Goal: Task Accomplishment & Management: Use online tool/utility

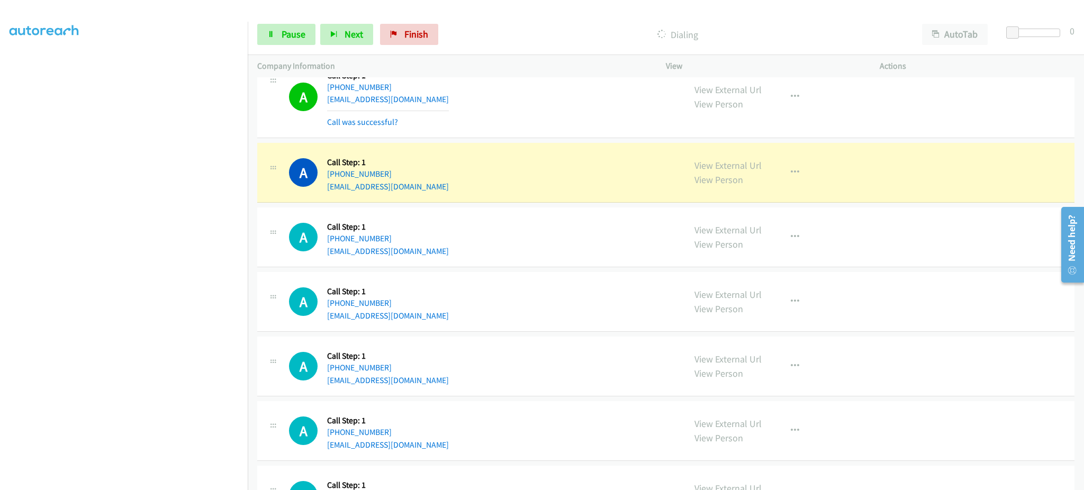
scroll to position [5954, 0]
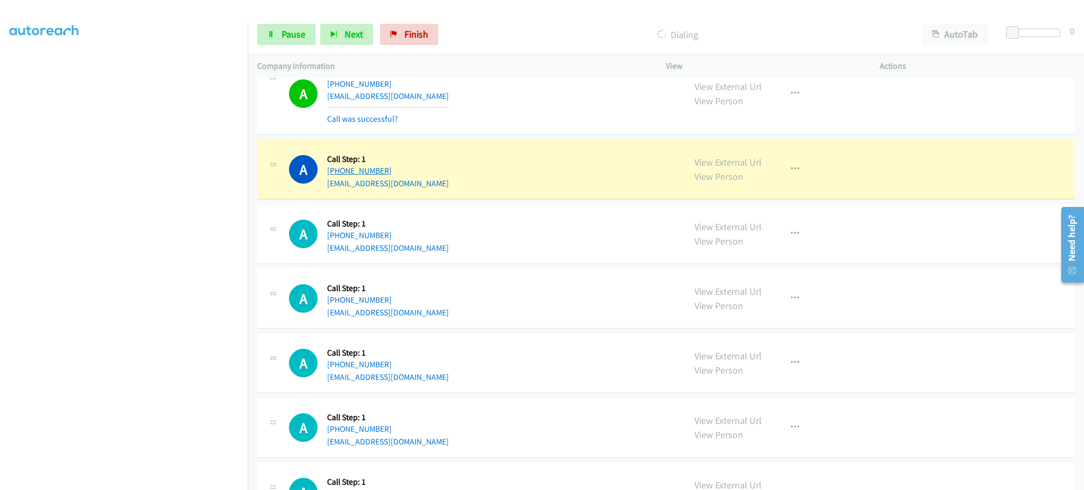
drag, startPoint x: 434, startPoint y: 173, endPoint x: 335, endPoint y: 170, distance: 99.0
click at [335, 170] on div "A Callback Scheduled Call Step: 1 America/Los_Angeles [PHONE_NUMBER] [EMAIL_ADD…" at bounding box center [482, 169] width 386 height 40
copy link "[PHONE_NUMBER]"
click at [744, 162] on link "View External Url" at bounding box center [727, 162] width 67 height 12
click at [295, 24] on link "Pause" at bounding box center [286, 34] width 58 height 21
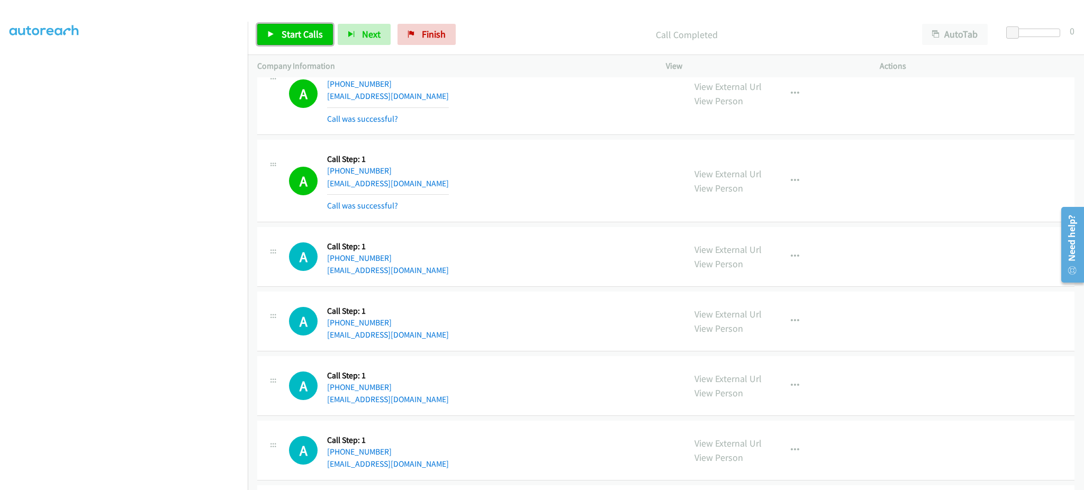
click at [294, 37] on span "Start Calls" at bounding box center [302, 34] width 41 height 12
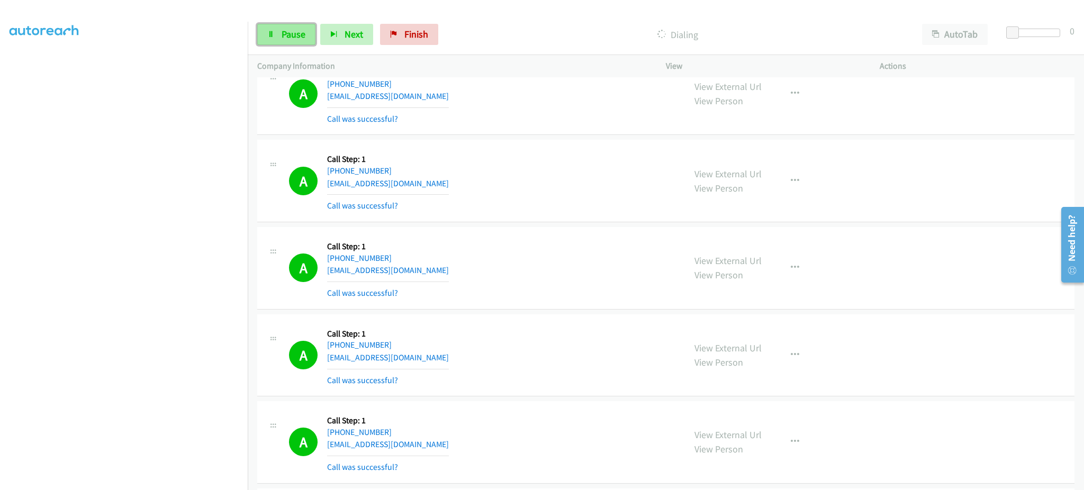
click at [296, 40] on link "Pause" at bounding box center [286, 34] width 58 height 21
click at [288, 36] on span "Start Calls" at bounding box center [302, 34] width 41 height 12
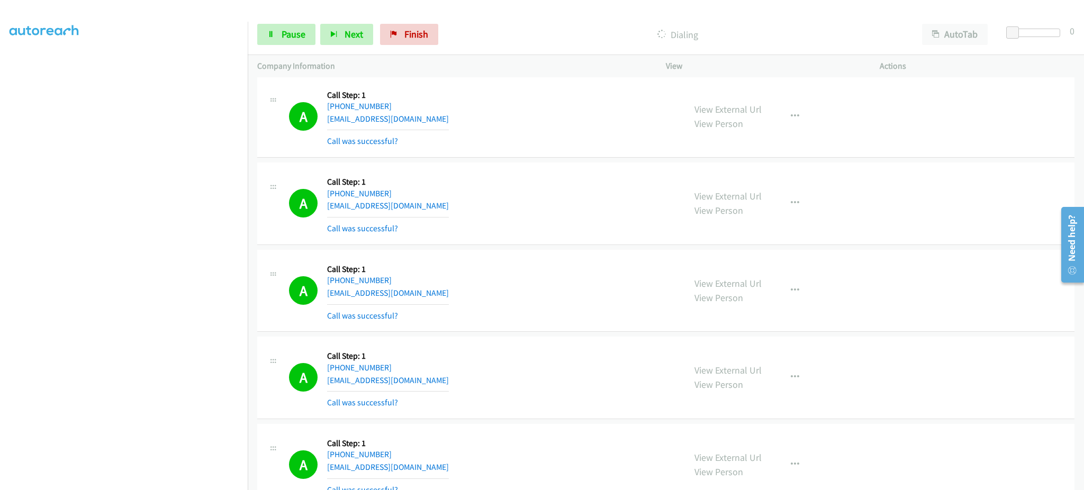
scroll to position [5976, 0]
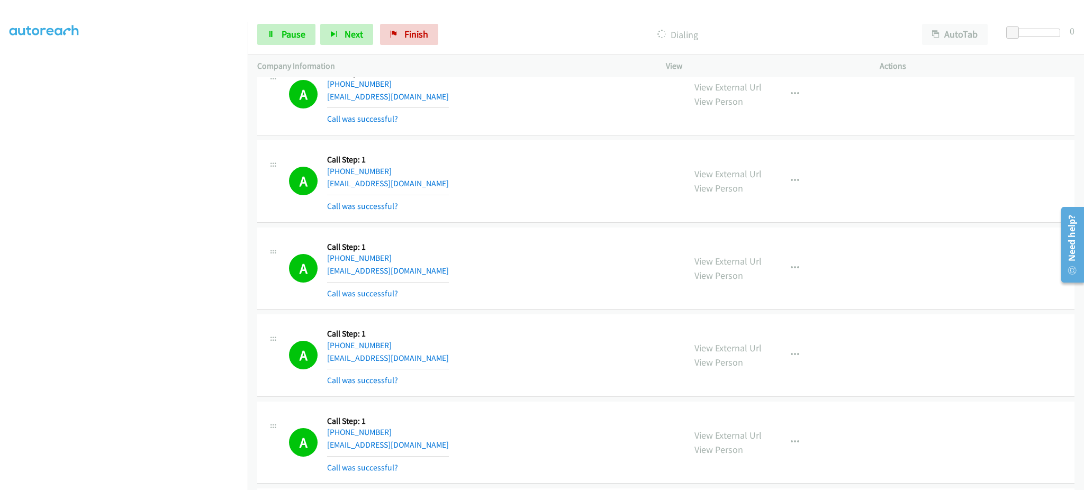
drag, startPoint x: 190, startPoint y: 481, endPoint x: 184, endPoint y: 475, distance: 8.6
click at [189, 481] on section at bounding box center [124, 239] width 229 height 507
click at [283, 28] on span "Pause" at bounding box center [294, 34] width 24 height 12
click at [297, 33] on span "Start Calls" at bounding box center [302, 34] width 41 height 12
drag, startPoint x: 277, startPoint y: 40, endPoint x: 234, endPoint y: 248, distance: 212.9
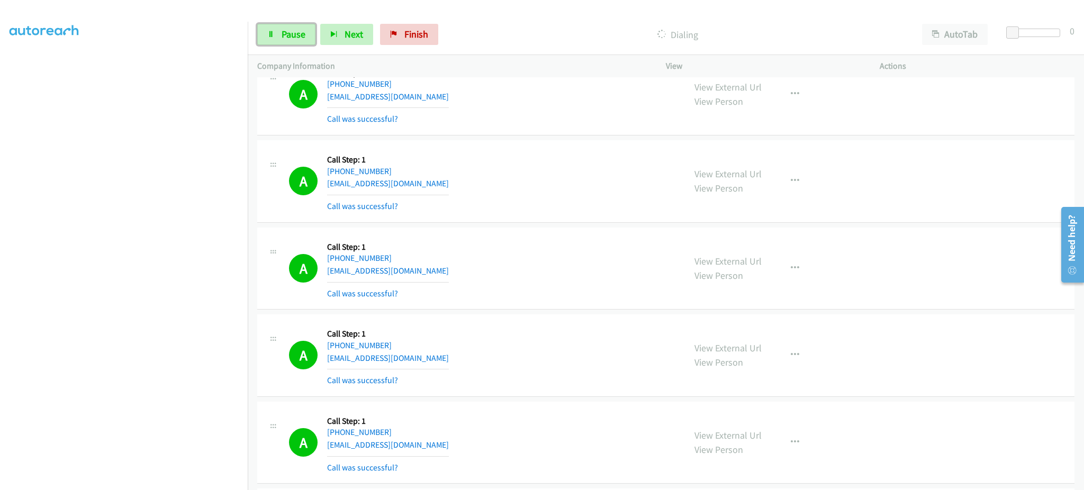
click at [277, 40] on link "Pause" at bounding box center [286, 34] width 58 height 21
drag, startPoint x: 308, startPoint y: 37, endPoint x: 376, endPoint y: 15, distance: 71.1
click at [308, 37] on span "Start Calls" at bounding box center [302, 34] width 41 height 12
click at [190, 479] on section at bounding box center [124, 239] width 229 height 507
click at [277, 29] on link "Pause" at bounding box center [286, 34] width 58 height 21
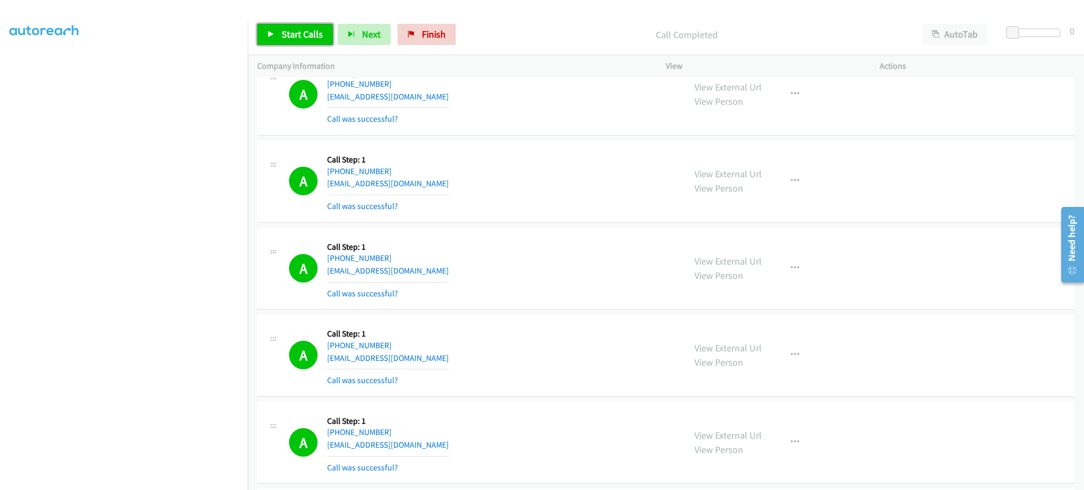
click at [310, 38] on span "Start Calls" at bounding box center [302, 34] width 41 height 12
click at [290, 39] on span "Pause" at bounding box center [294, 34] width 24 height 12
click at [299, 30] on span "Start Calls" at bounding box center [302, 34] width 41 height 12
drag, startPoint x: 291, startPoint y: 30, endPoint x: 322, endPoint y: 92, distance: 69.1
click at [291, 30] on span "Pause" at bounding box center [294, 34] width 24 height 12
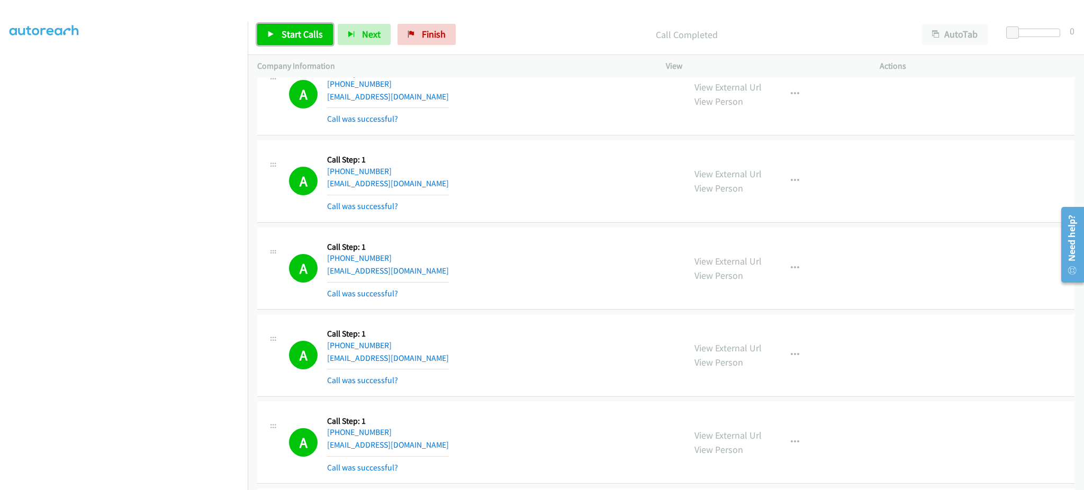
click at [286, 40] on link "Start Calls" at bounding box center [295, 34] width 76 height 21
drag, startPoint x: 292, startPoint y: 34, endPoint x: 424, endPoint y: 4, distance: 135.7
click at [292, 34] on span "Pause" at bounding box center [294, 34] width 24 height 12
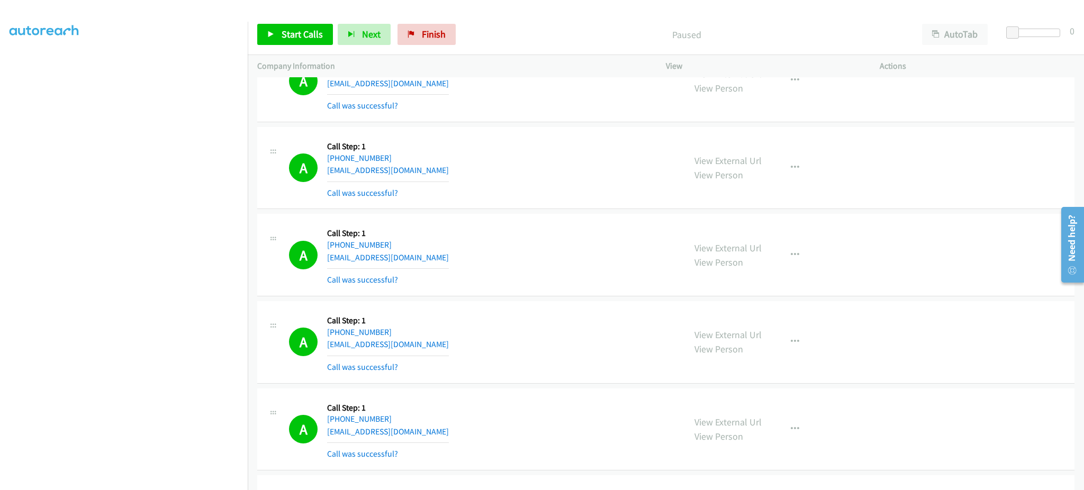
scroll to position [7882, 0]
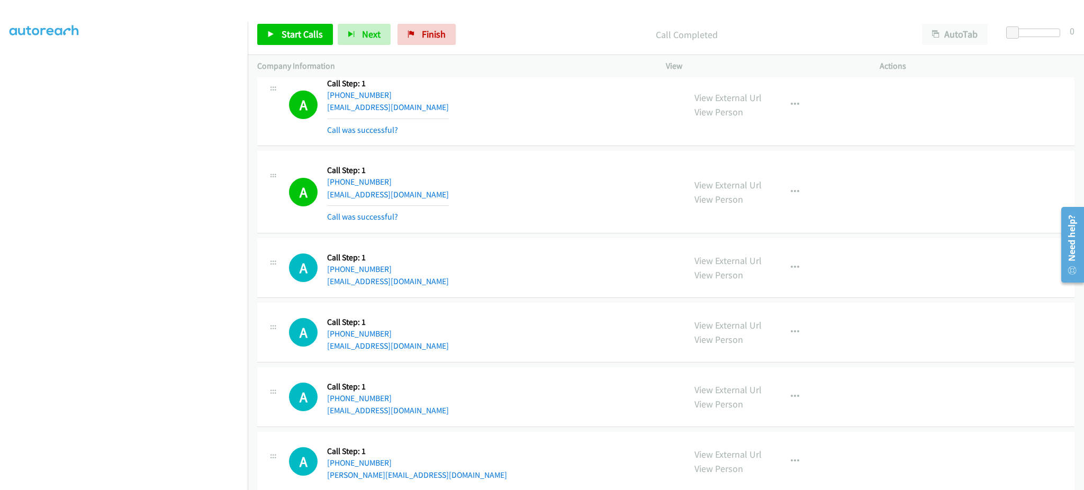
click at [804, 206] on div "View External Url View Person View External Url Email Schedule/Manage Callback …" at bounding box center [796, 191] width 223 height 63
click at [784, 198] on button "button" at bounding box center [795, 192] width 29 height 21
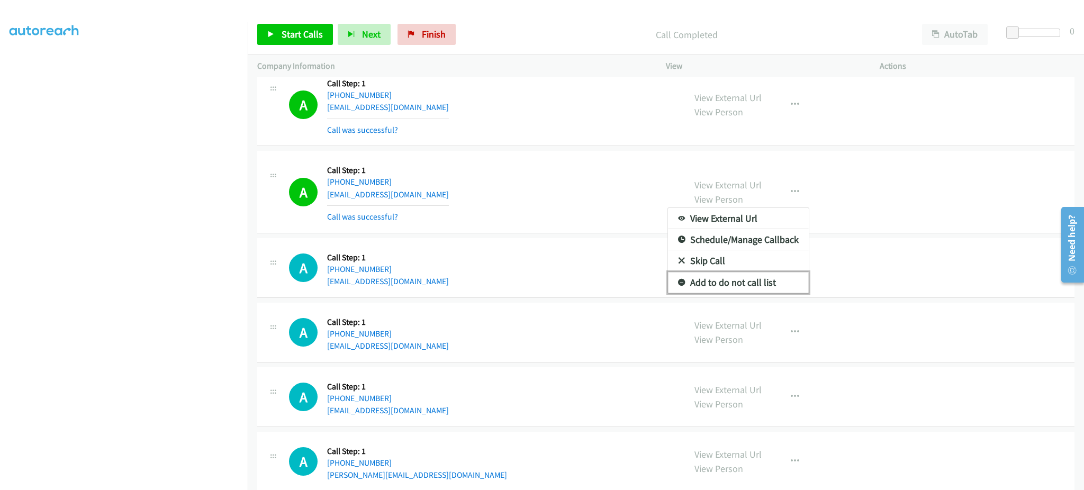
click at [752, 293] on link "Add to do not call list" at bounding box center [738, 282] width 141 height 21
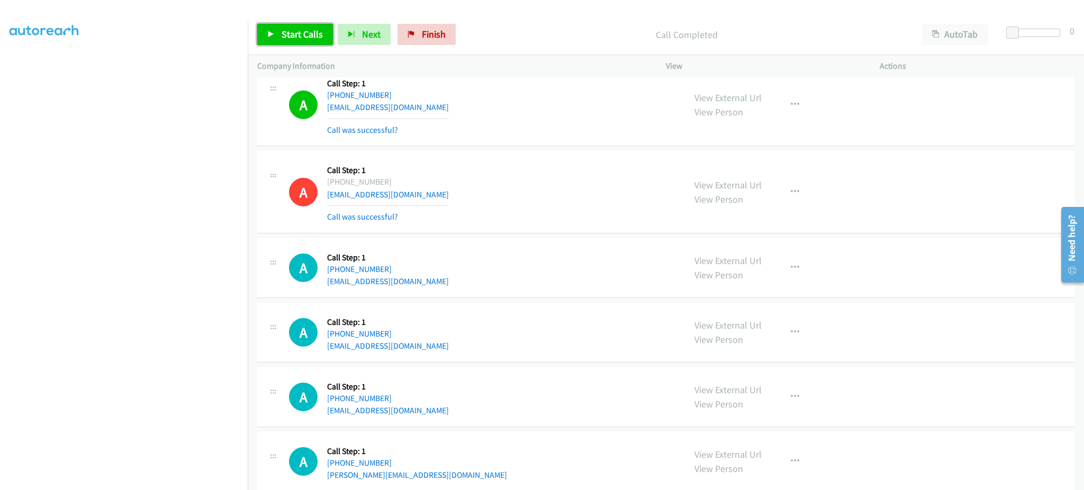
click at [301, 24] on link "Start Calls" at bounding box center [295, 34] width 76 height 21
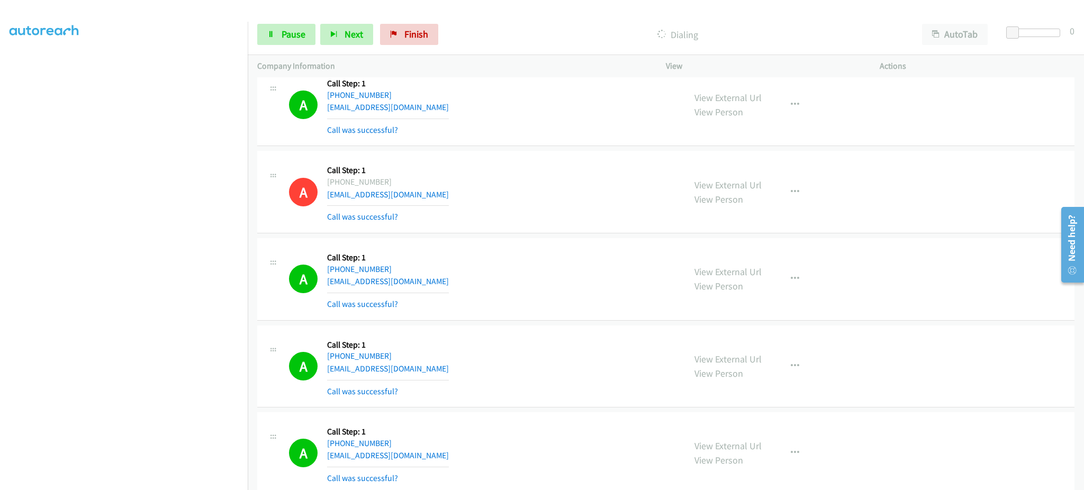
click at [315, 31] on div "Start Calls Pause Next Finish" at bounding box center [350, 34] width 186 height 21
click at [283, 34] on span "Pause" at bounding box center [294, 34] width 24 height 12
click at [297, 35] on span "Start Calls" at bounding box center [302, 34] width 41 height 12
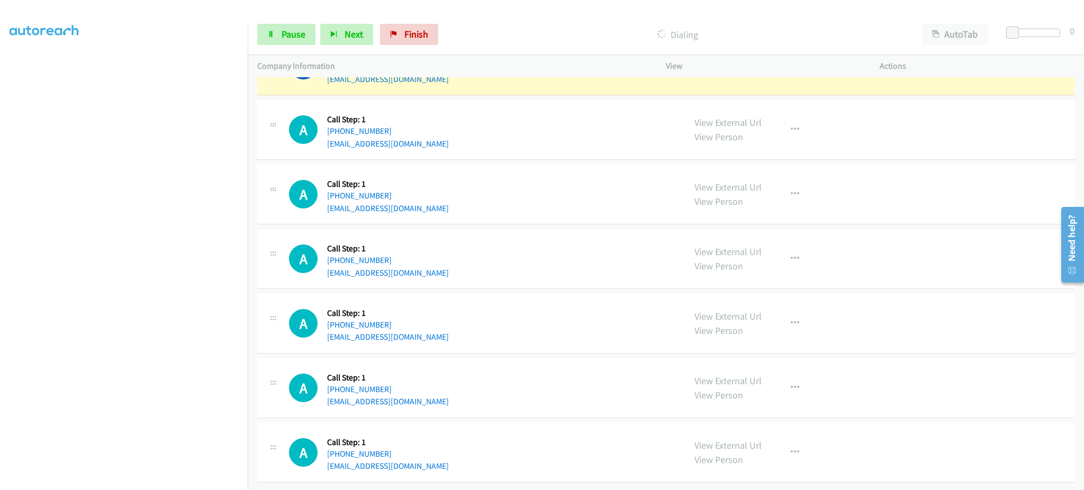
scroll to position [8411, 0]
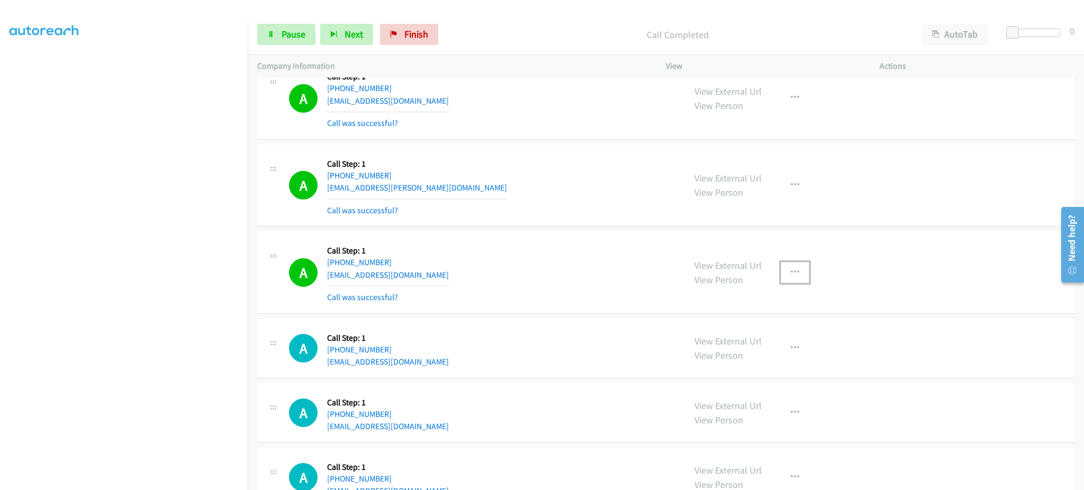
click at [783, 279] on button "button" at bounding box center [795, 272] width 29 height 21
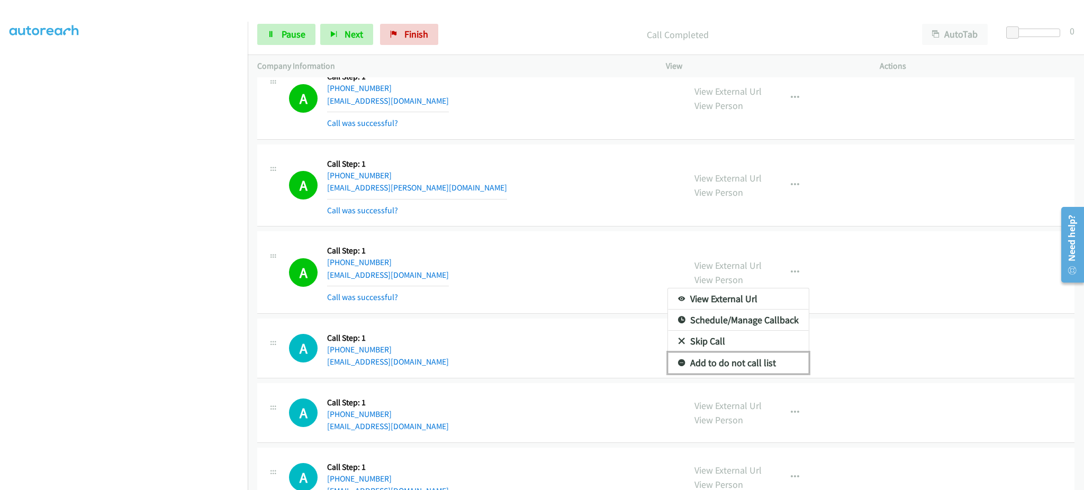
click at [768, 374] on link "Add to do not call list" at bounding box center [738, 363] width 141 height 21
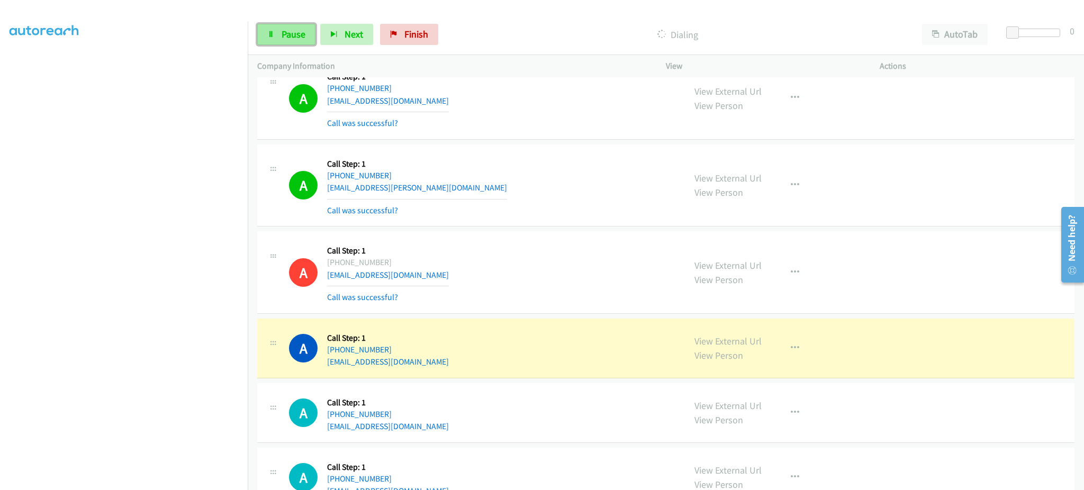
click at [270, 29] on link "Pause" at bounding box center [286, 34] width 58 height 21
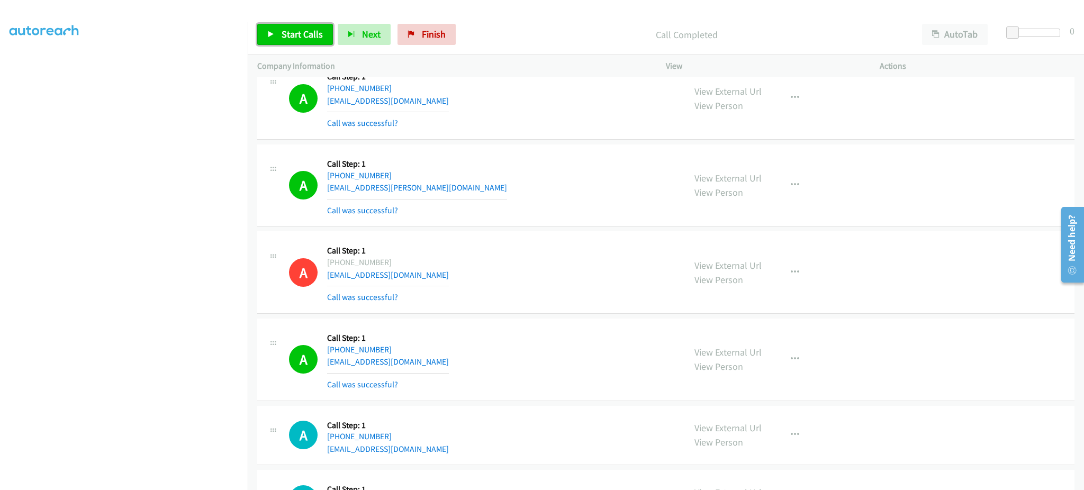
click at [276, 33] on link "Start Calls" at bounding box center [295, 34] width 76 height 21
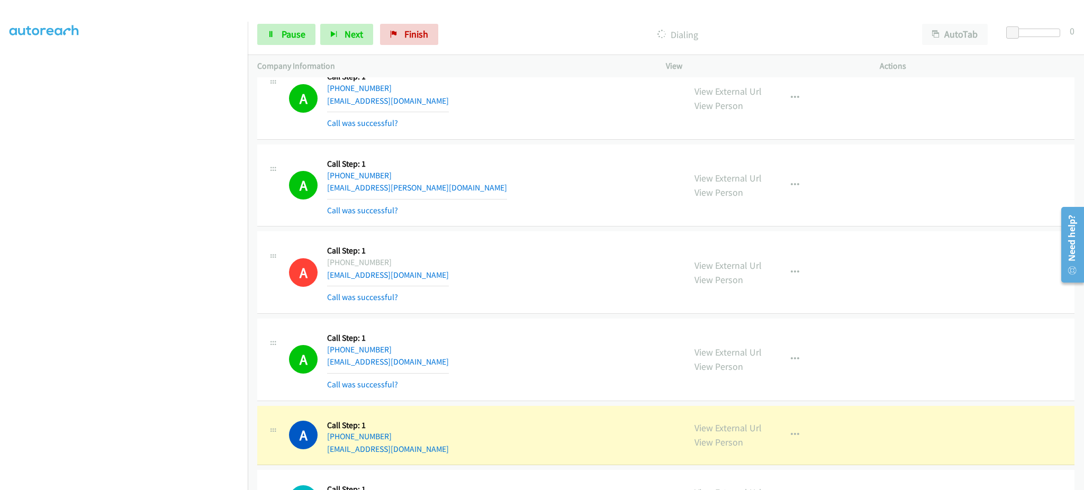
click at [291, 22] on div "Start Calls Pause Next Finish Dialing AutoTab AutoTab 0" at bounding box center [666, 34] width 836 height 41
click at [301, 43] on div "Start Calls Pause Next Finish Dialing AutoTab AutoTab 0" at bounding box center [666, 34] width 836 height 41
click at [291, 30] on span "Pause" at bounding box center [294, 34] width 24 height 12
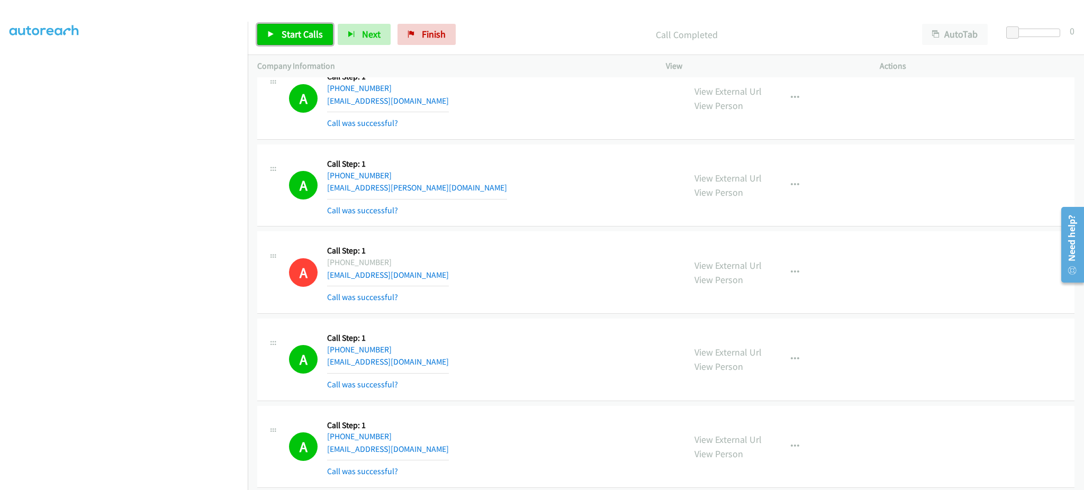
click at [268, 31] on icon at bounding box center [270, 34] width 7 height 7
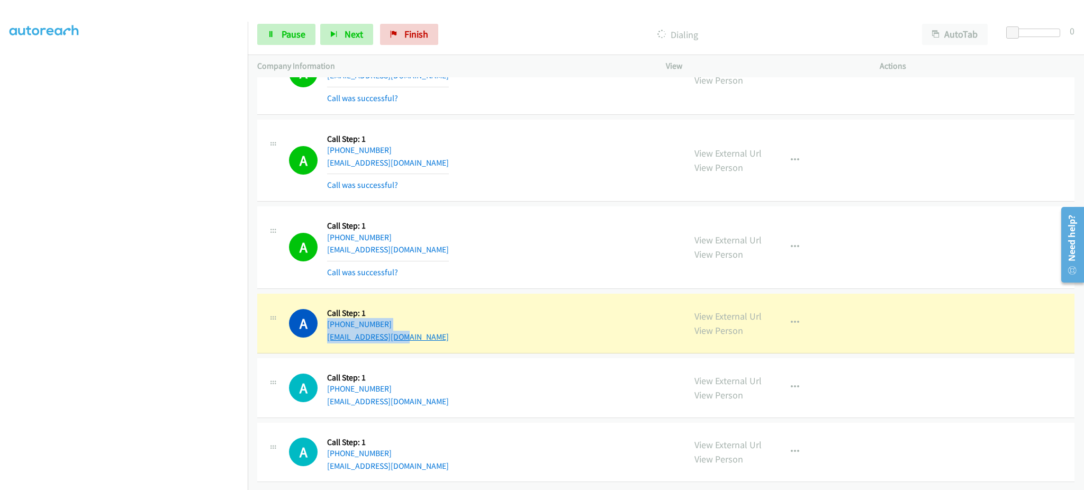
drag, startPoint x: 445, startPoint y: 308, endPoint x: 401, endPoint y: 331, distance: 50.0
click at [401, 333] on div "A Callback Scheduled Call Step: 1 [GEOGRAPHIC_DATA]/[GEOGRAPHIC_DATA] [PHONE_NU…" at bounding box center [482, 323] width 386 height 40
click at [459, 316] on div "A Callback Scheduled Call Step: 1 [GEOGRAPHIC_DATA]/[GEOGRAPHIC_DATA] [PHONE_NU…" at bounding box center [482, 323] width 386 height 40
drag, startPoint x: 388, startPoint y: 313, endPoint x: 336, endPoint y: 318, distance: 52.0
click at [336, 318] on div "A Callback Scheduled Call Step: 1 [GEOGRAPHIC_DATA]/[GEOGRAPHIC_DATA] [PHONE_NU…" at bounding box center [482, 323] width 386 height 40
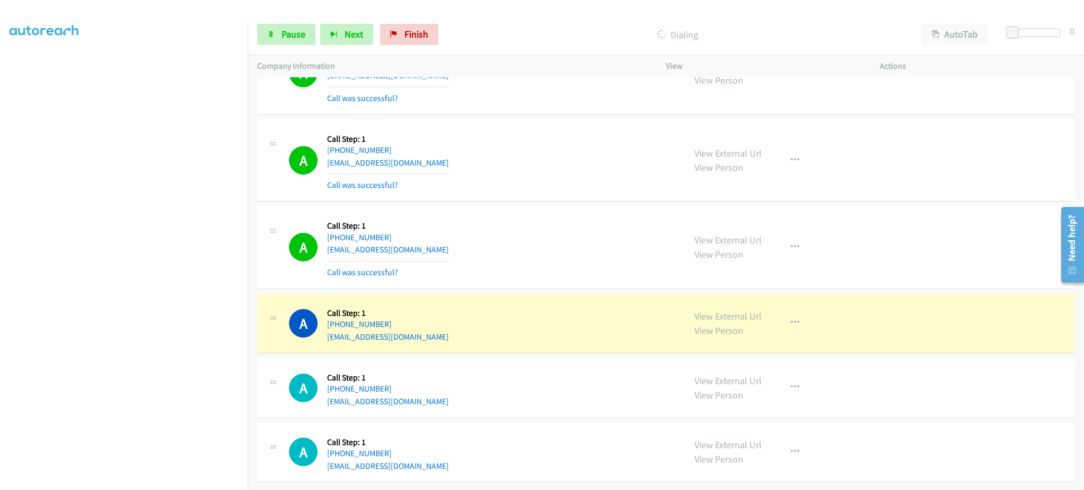
copy link "[PHONE_NUMBER]"
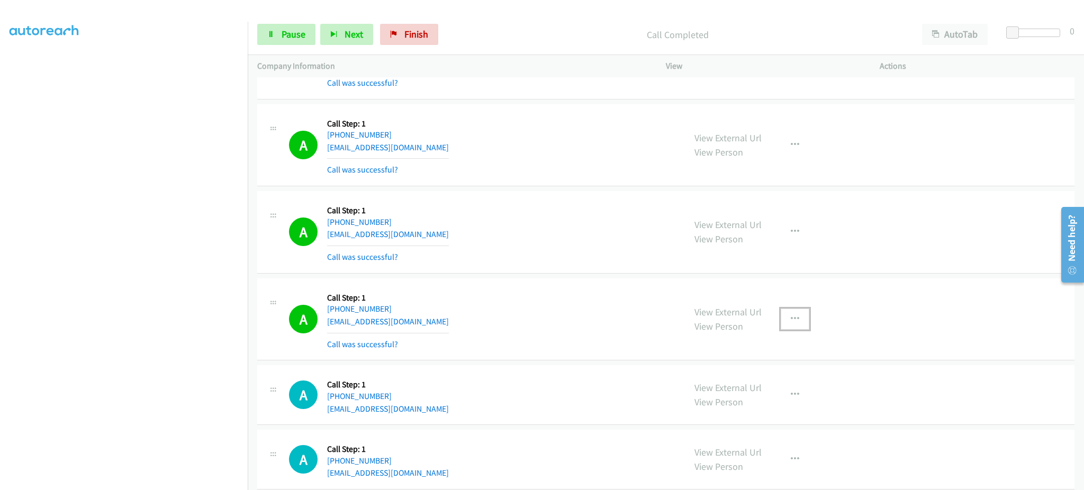
click at [796, 330] on button "button" at bounding box center [795, 319] width 29 height 21
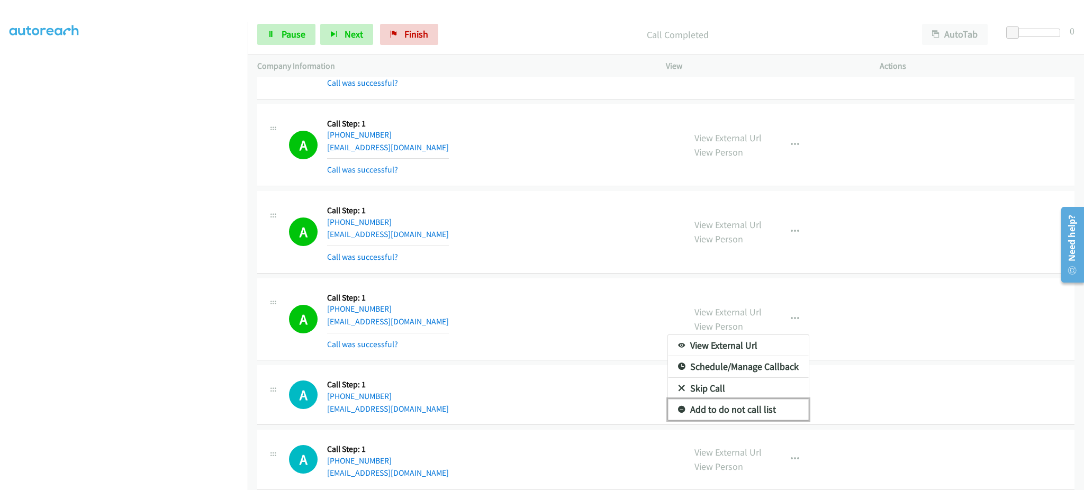
click at [760, 412] on link "Add to do not call list" at bounding box center [738, 409] width 141 height 21
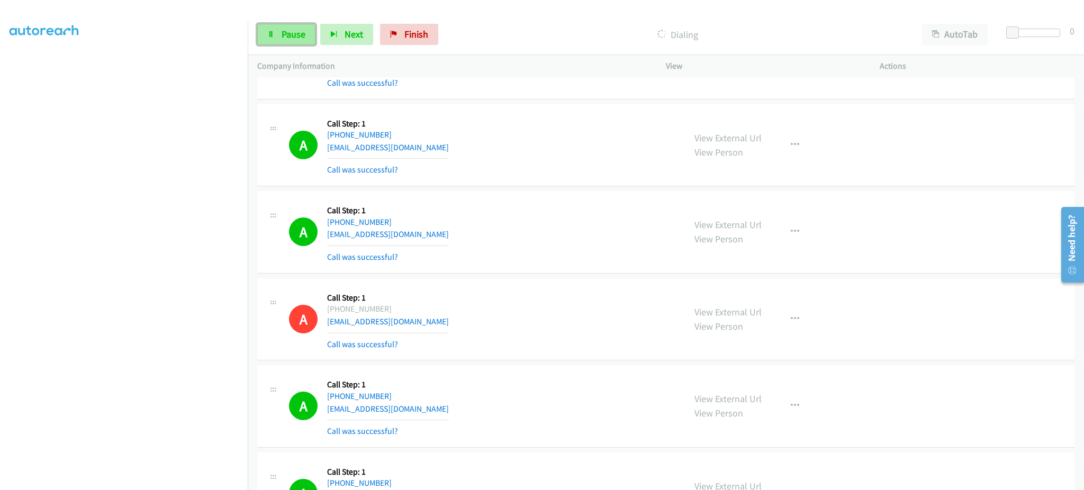
drag, startPoint x: 293, startPoint y: 31, endPoint x: 299, endPoint y: 32, distance: 5.8
click at [293, 31] on span "Pause" at bounding box center [294, 34] width 24 height 12
click at [294, 38] on span "Start Calls" at bounding box center [302, 34] width 41 height 12
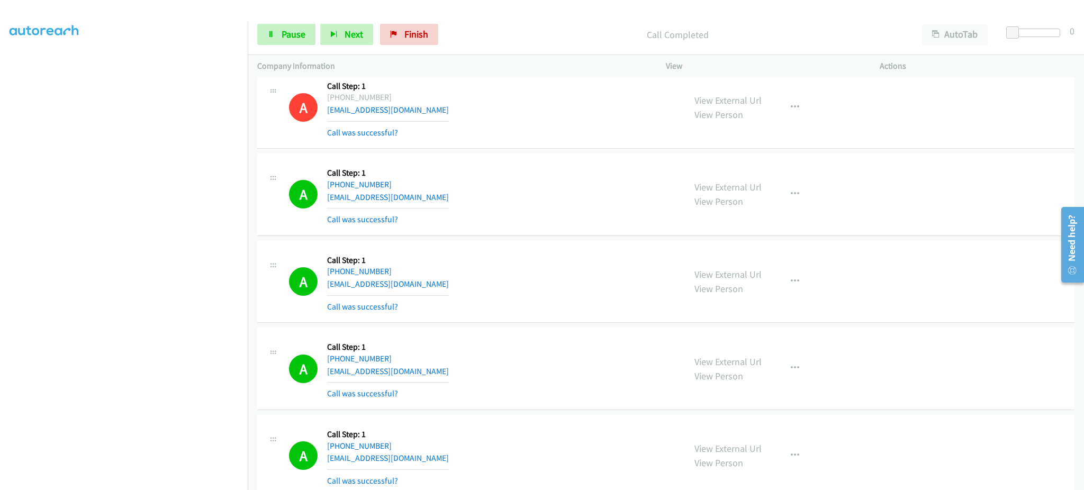
scroll to position [9136, 0]
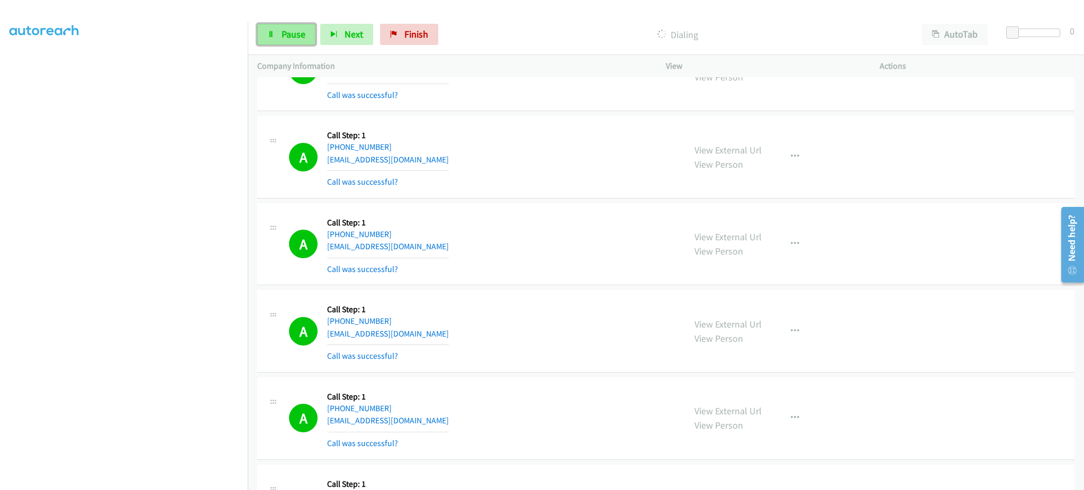
click at [282, 29] on span "Pause" at bounding box center [294, 34] width 24 height 12
click at [290, 30] on span "Start Calls" at bounding box center [302, 34] width 41 height 12
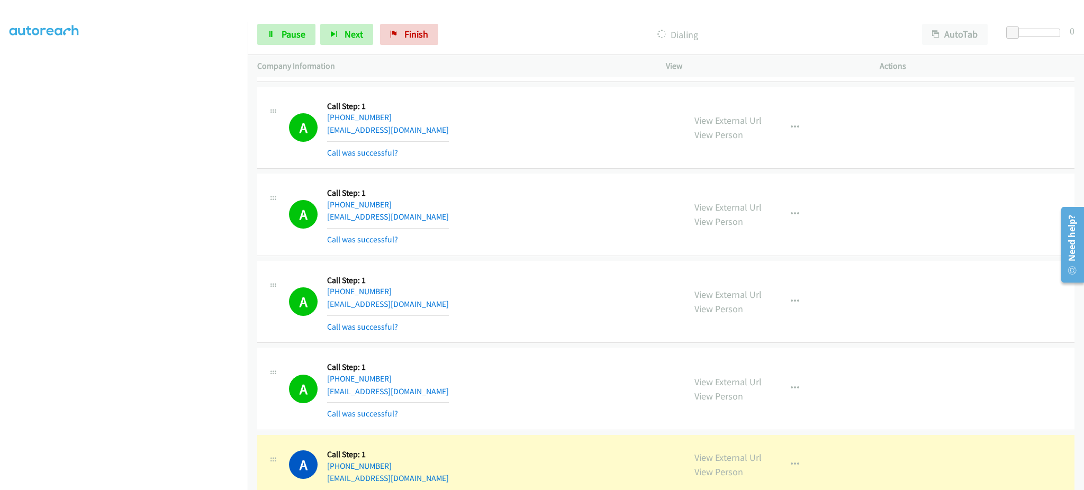
scroll to position [9559, 0]
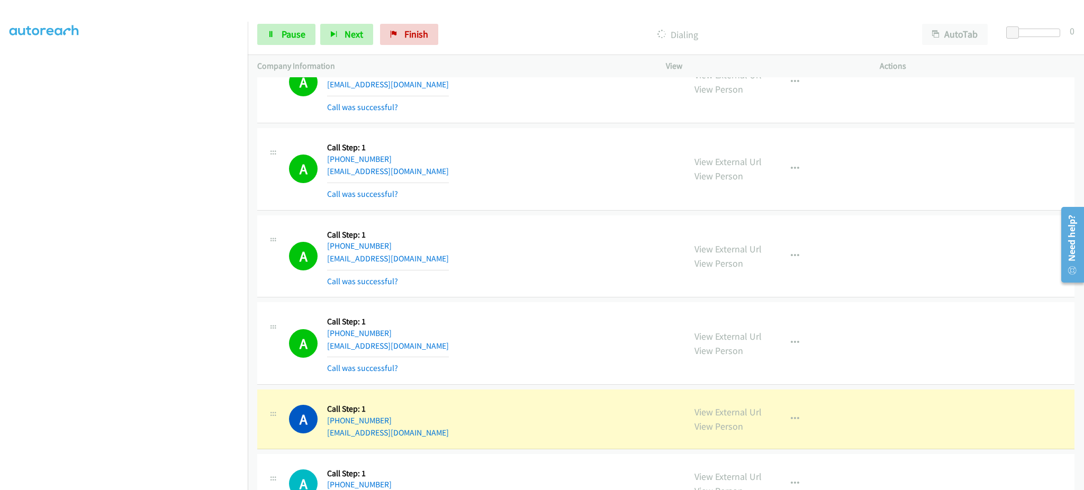
drag, startPoint x: 427, startPoint y: 427, endPoint x: 462, endPoint y: 124, distance: 304.8
click at [336, 423] on div "A Callback Scheduled Call Step: 1 America/New_York [PHONE_NUMBER] [EMAIL_ADDRES…" at bounding box center [482, 419] width 386 height 40
copy link "[PHONE_NUMBER]"
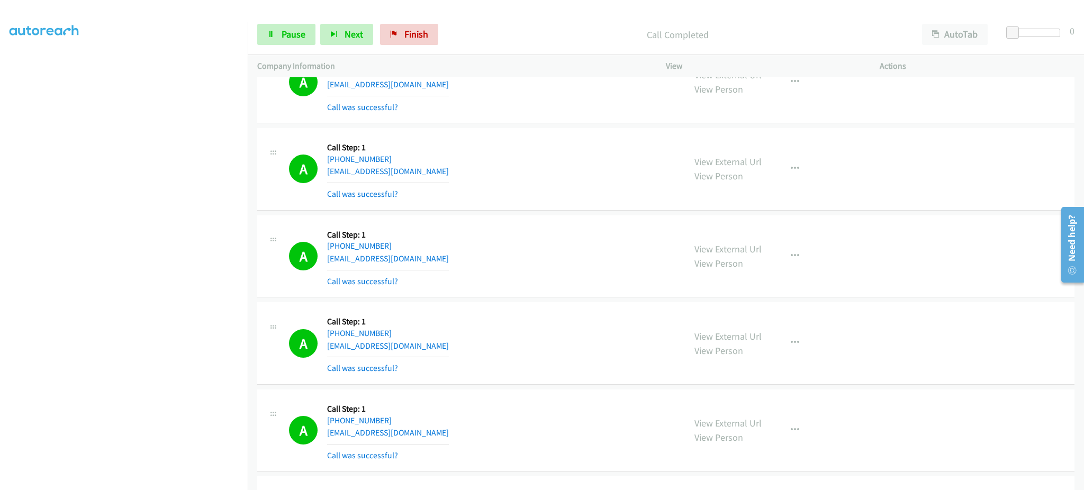
scroll to position [9771, 0]
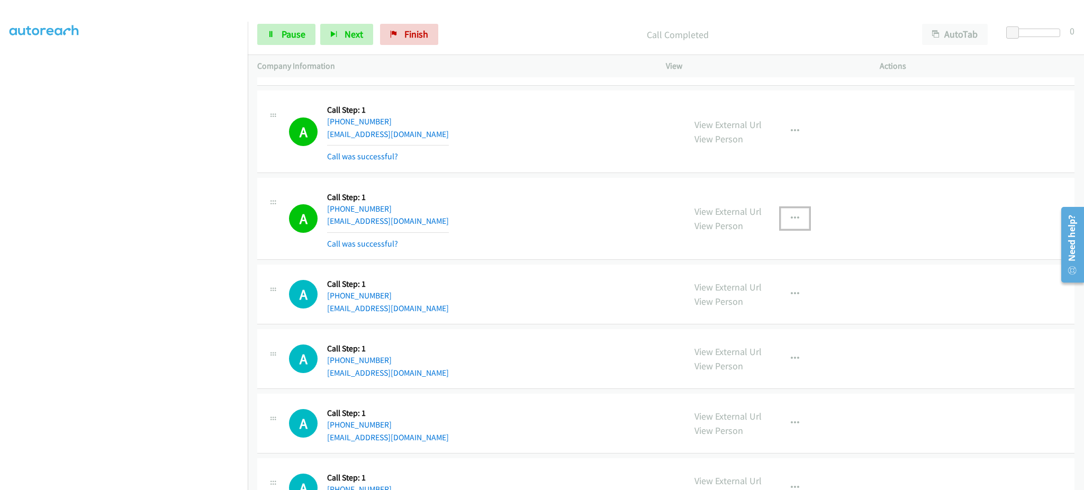
click at [791, 223] on icon "button" at bounding box center [795, 218] width 8 height 8
click at [783, 318] on link "Add to do not call list" at bounding box center [738, 309] width 141 height 21
click at [267, 41] on link "Pause" at bounding box center [286, 34] width 58 height 21
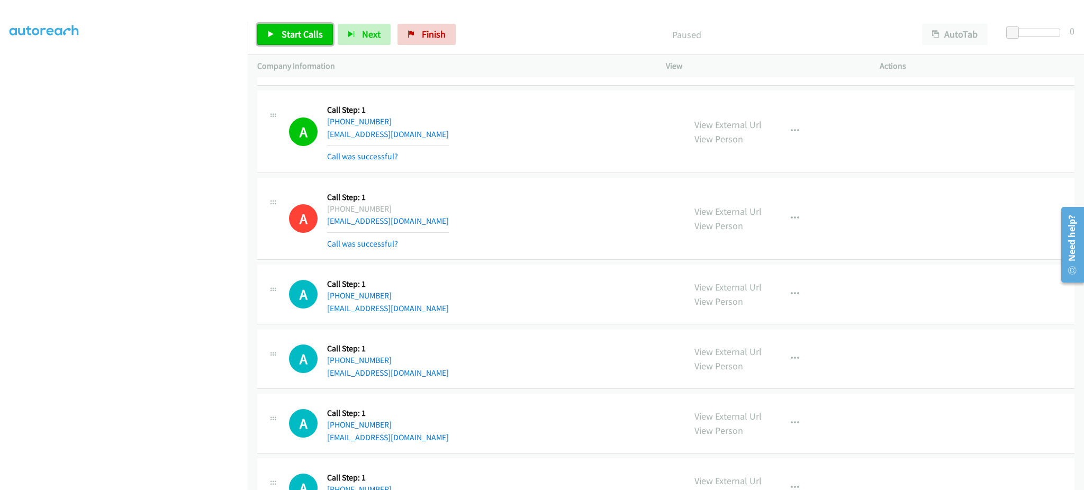
click at [285, 35] on span "Start Calls" at bounding box center [302, 34] width 41 height 12
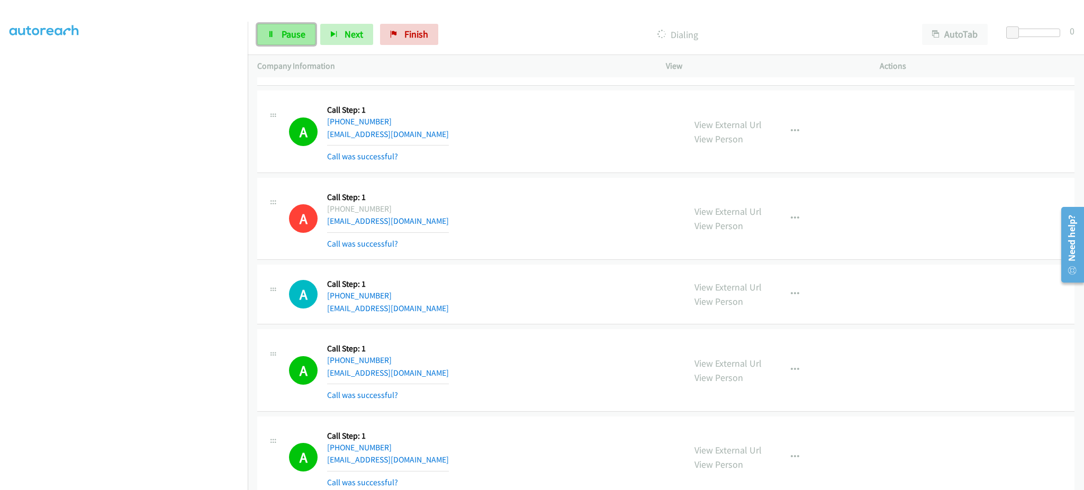
click at [284, 42] on link "Pause" at bounding box center [286, 34] width 58 height 21
click at [275, 35] on link "Start Calls" at bounding box center [295, 34] width 76 height 21
click at [278, 33] on link "Pause" at bounding box center [286, 34] width 58 height 21
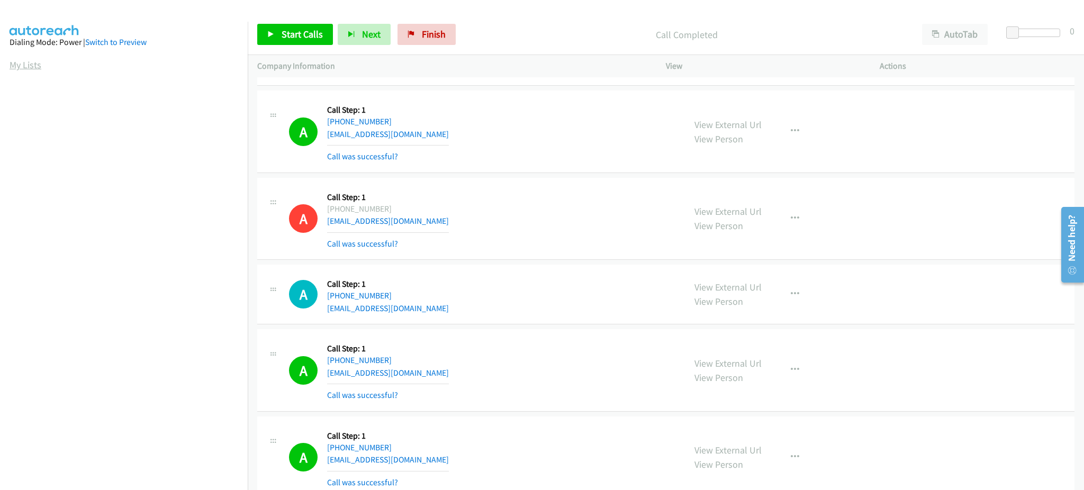
click at [31, 59] on link "My Lists" at bounding box center [26, 65] width 32 height 12
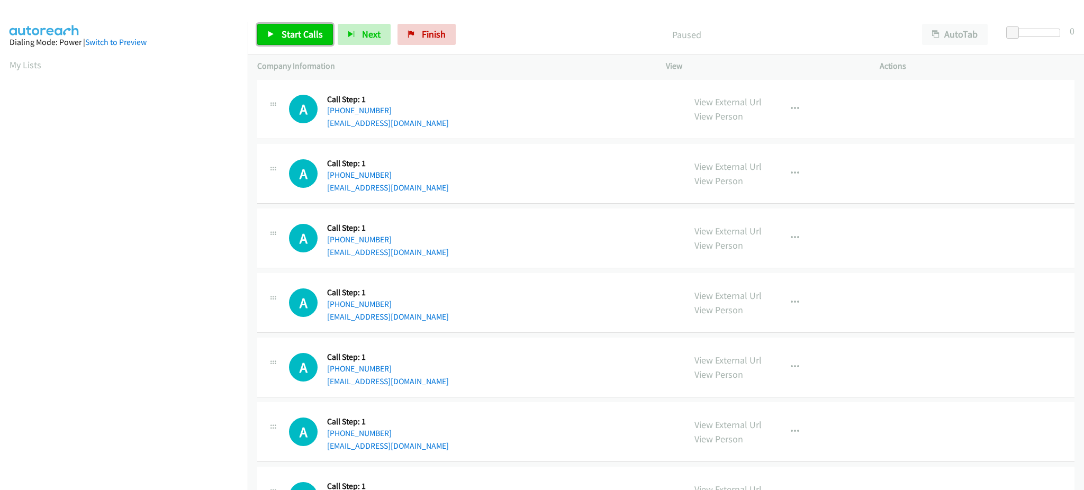
click at [291, 35] on span "Start Calls" at bounding box center [302, 34] width 41 height 12
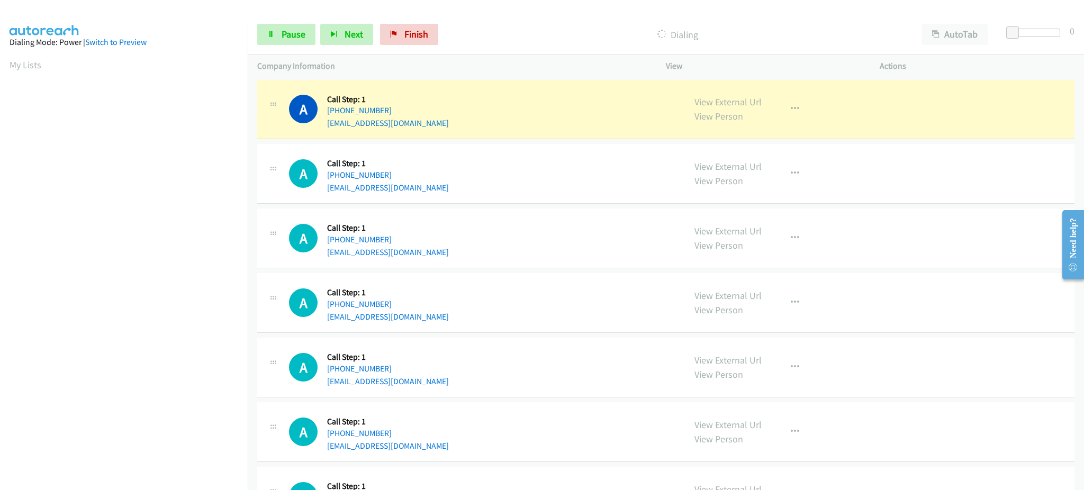
scroll to position [106, 0]
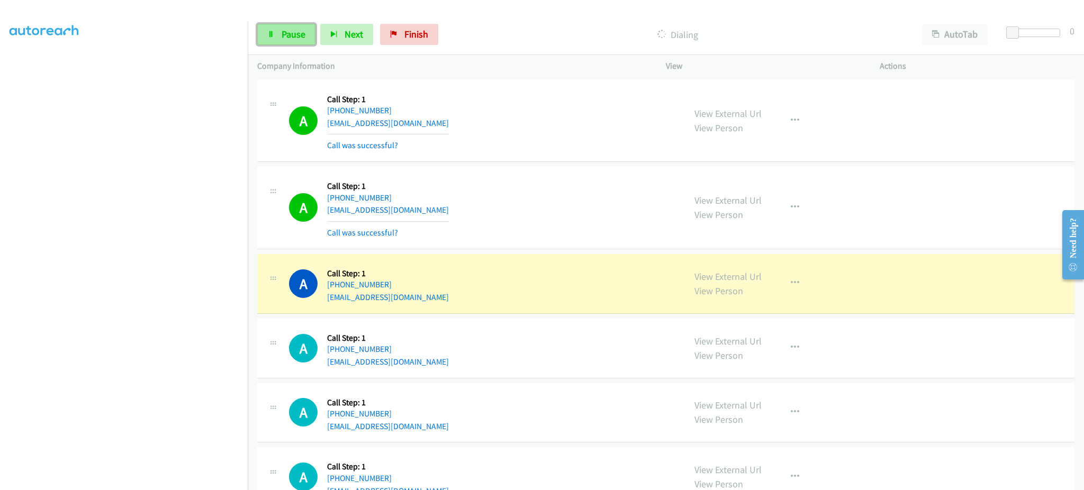
click at [297, 40] on span "Pause" at bounding box center [294, 34] width 24 height 12
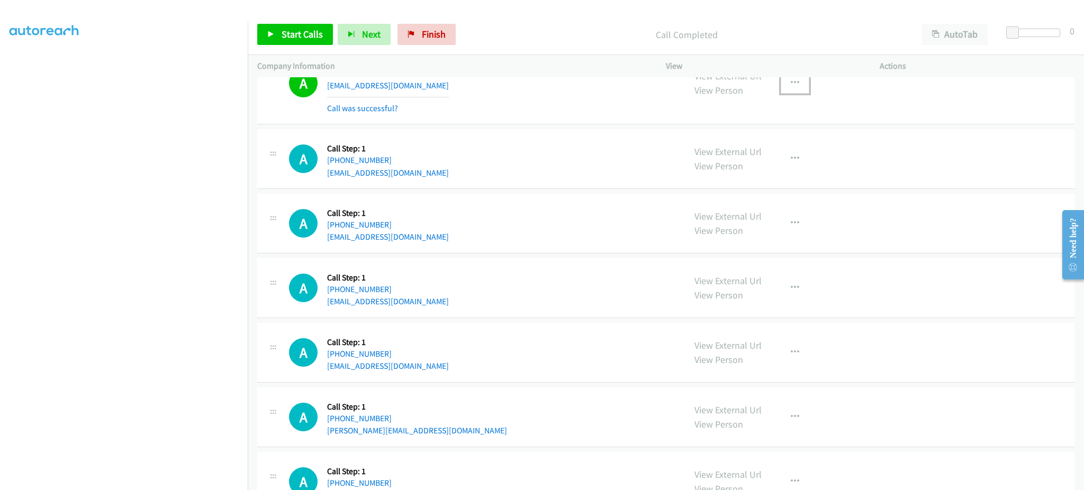
click at [792, 82] on icon "button" at bounding box center [795, 83] width 8 height 8
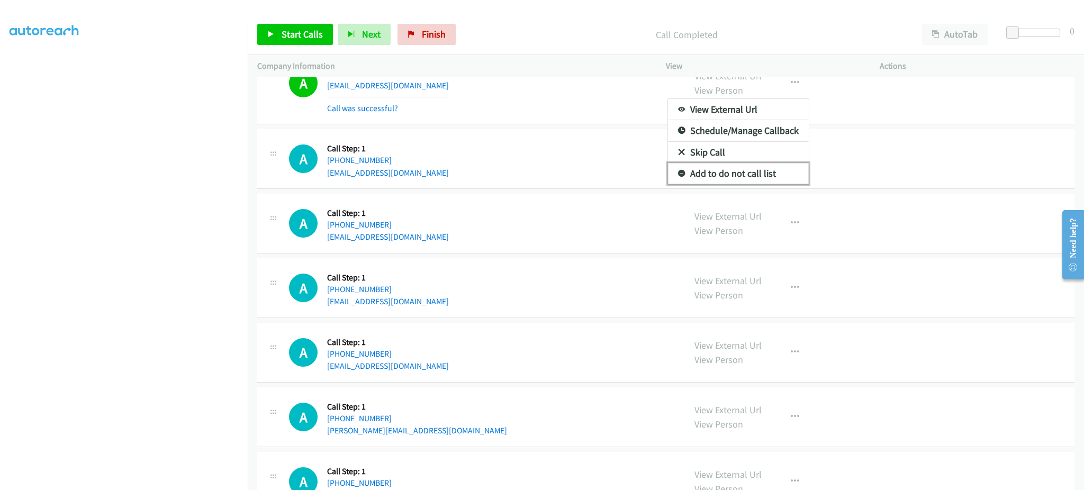
click at [744, 177] on link "Add to do not call list" at bounding box center [738, 173] width 141 height 21
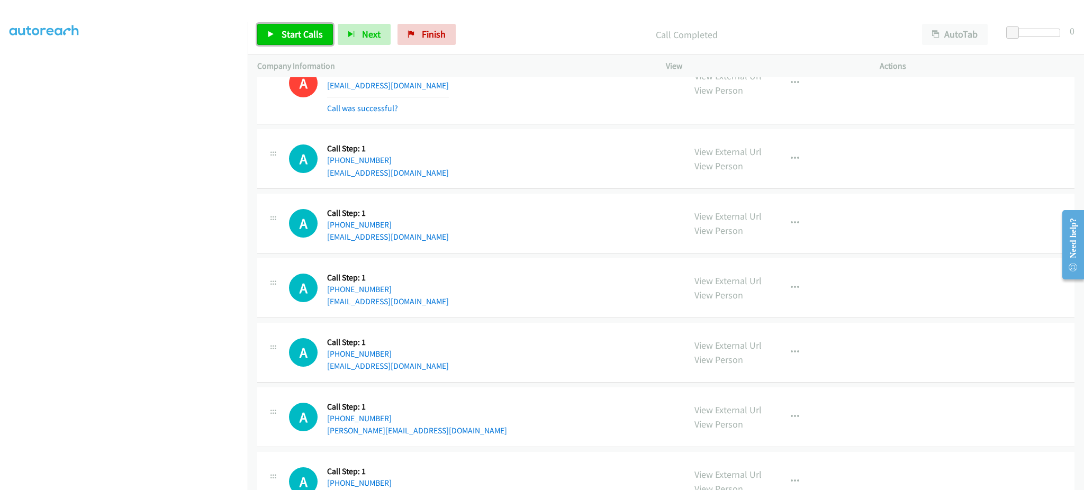
click at [303, 38] on span "Start Calls" at bounding box center [302, 34] width 41 height 12
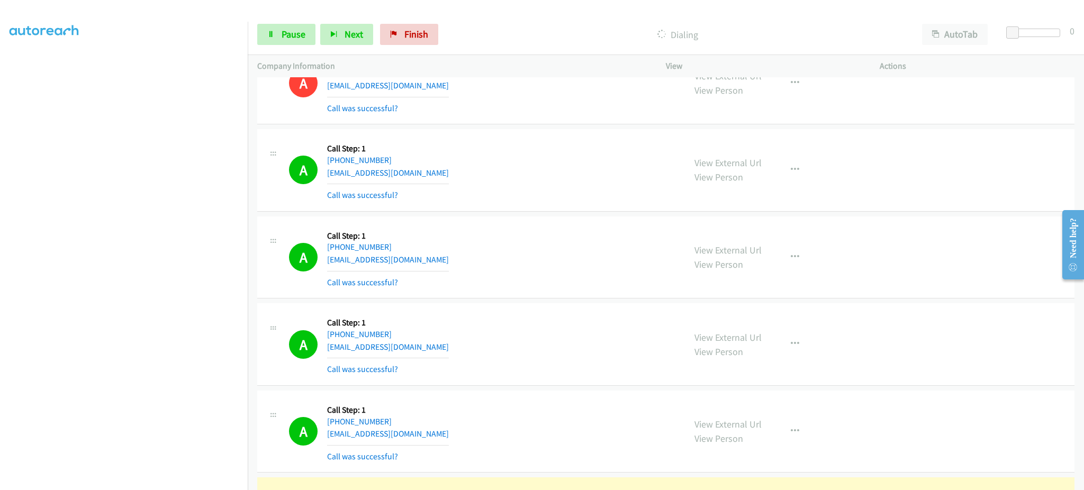
click at [301, 51] on div "Start Calls Pause Next Finish Dialing AutoTab AutoTab 0" at bounding box center [666, 34] width 836 height 41
click at [300, 38] on span "Pause" at bounding box center [294, 34] width 24 height 12
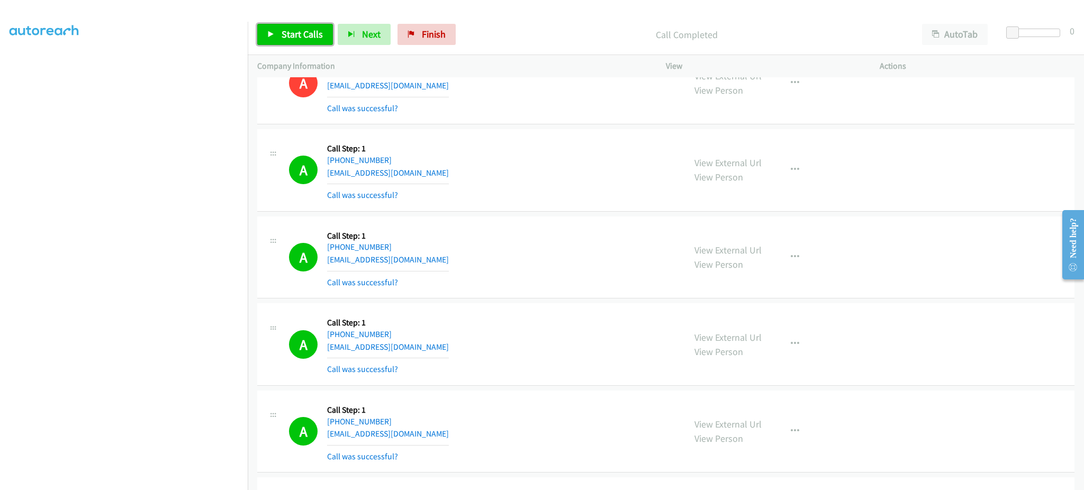
click at [302, 35] on span "Start Calls" at bounding box center [302, 34] width 41 height 12
click at [282, 40] on span "Pause" at bounding box center [294, 34] width 24 height 12
